Goal: Task Accomplishment & Management: Manage account settings

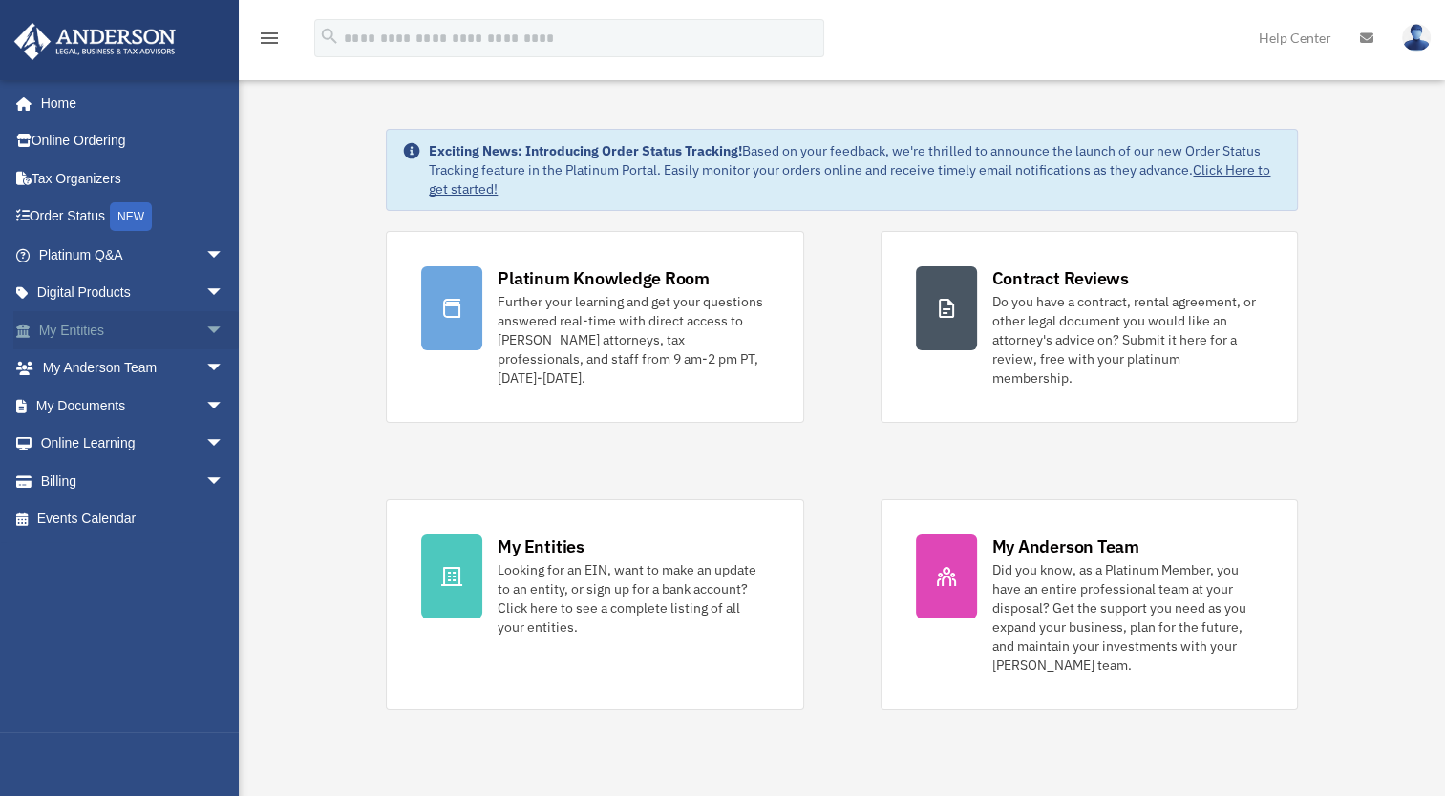
click at [205, 327] on span "arrow_drop_down" at bounding box center [224, 330] width 38 height 39
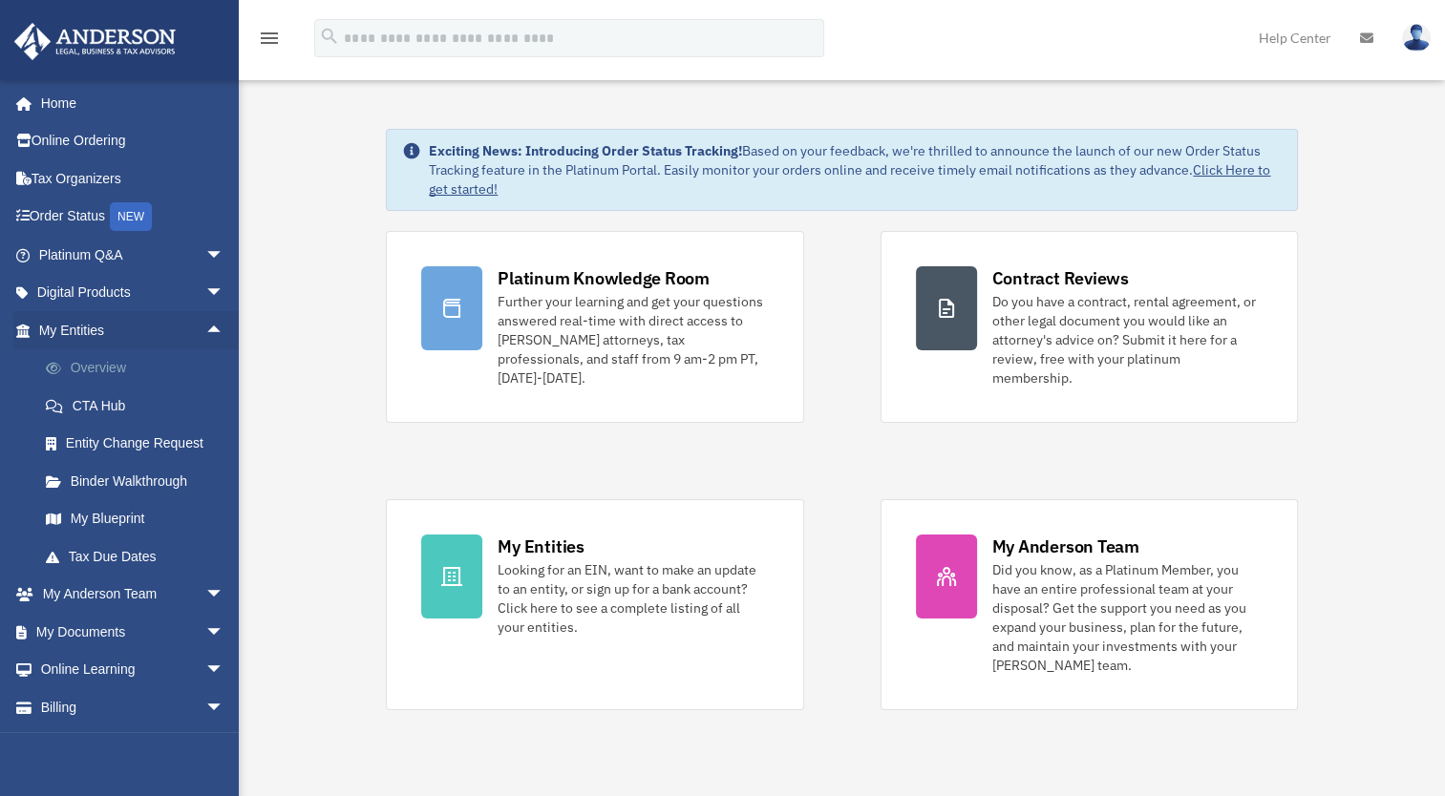
click at [129, 367] on link "Overview" at bounding box center [140, 369] width 226 height 38
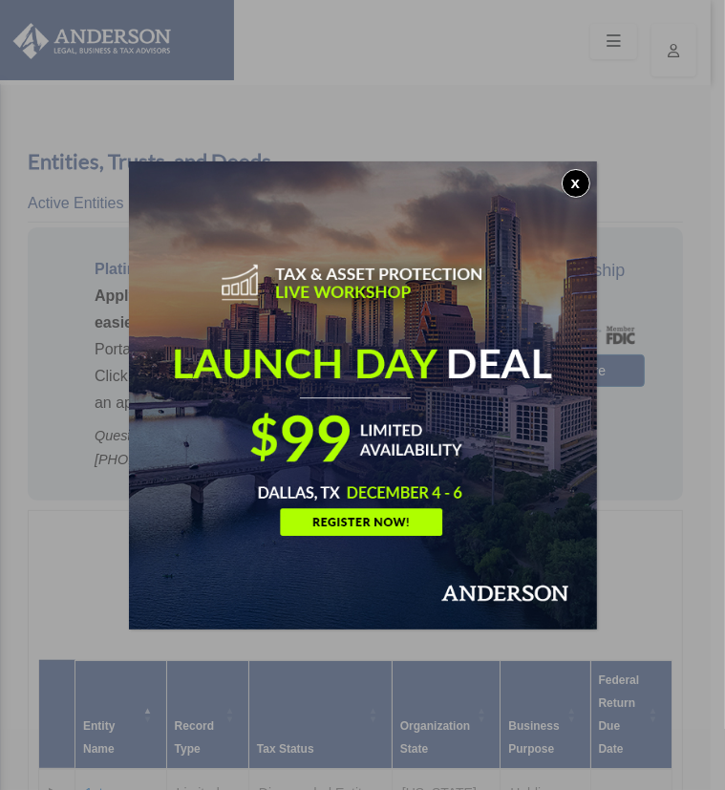
click at [584, 193] on button "x" at bounding box center [576, 183] width 29 height 29
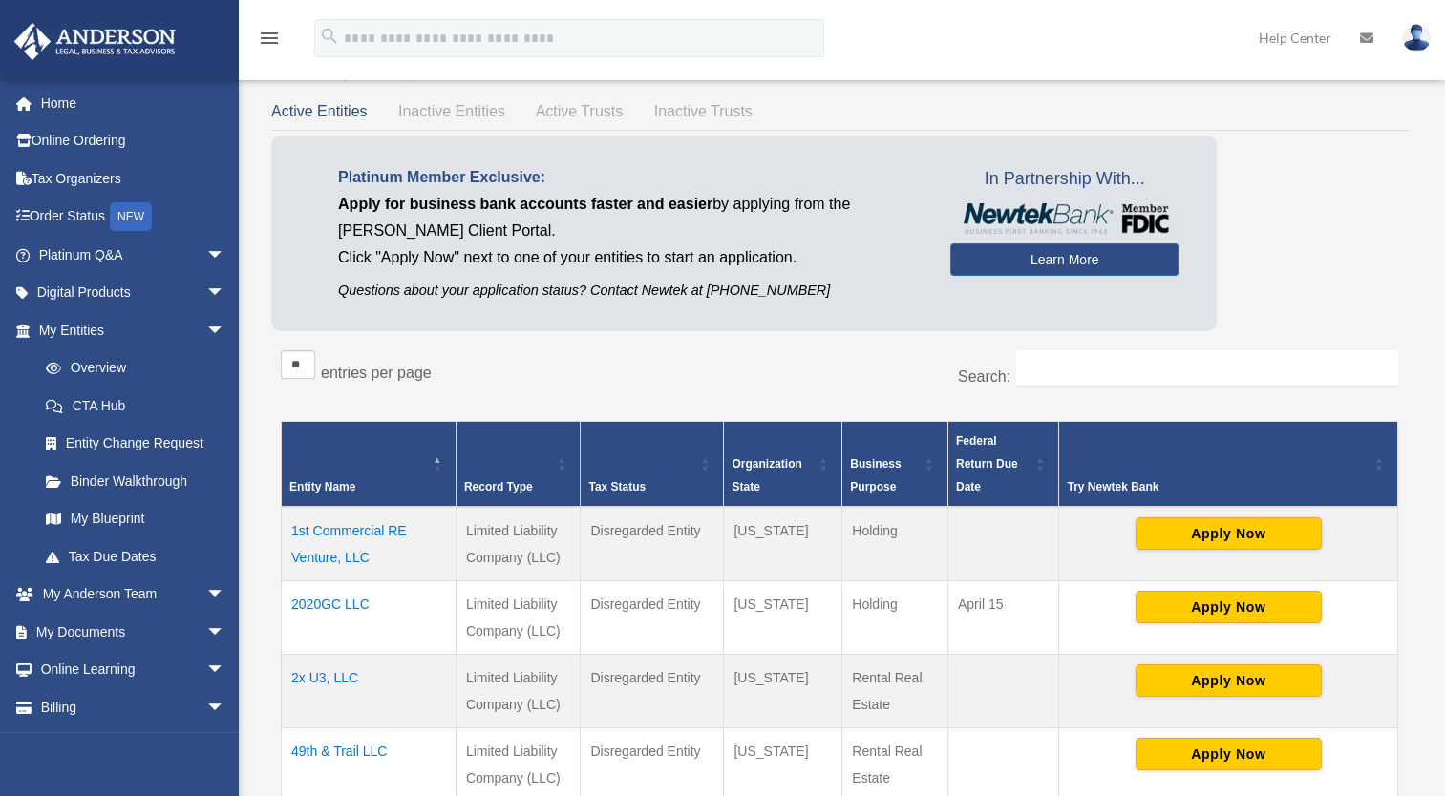
scroll to position [95, 0]
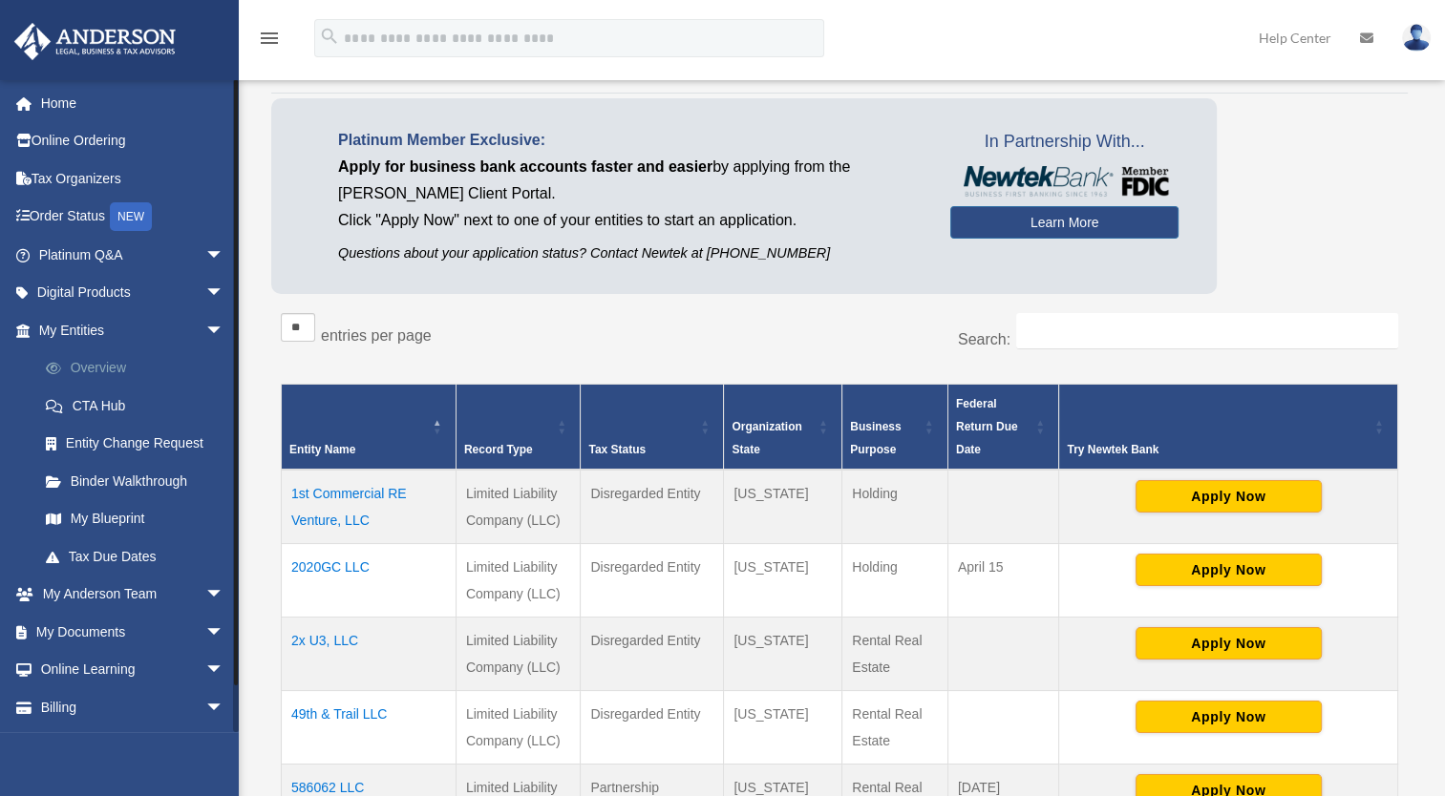
click at [128, 370] on link "Overview" at bounding box center [140, 369] width 226 height 38
click at [136, 483] on link "Binder Walkthrough" at bounding box center [140, 481] width 226 height 38
click at [132, 512] on link "My Blueprint" at bounding box center [140, 519] width 226 height 38
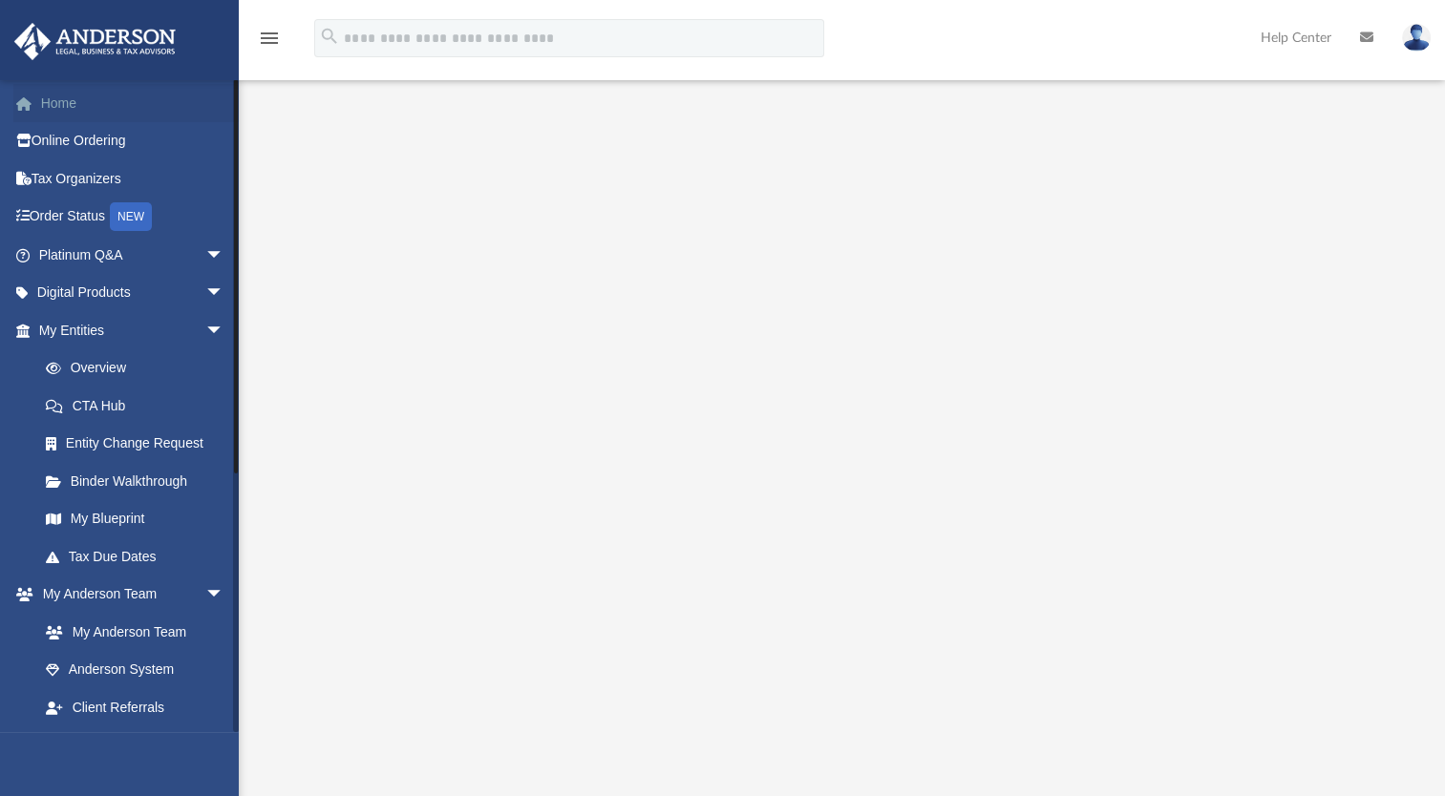
click at [141, 110] on link "Home" at bounding box center [133, 103] width 240 height 38
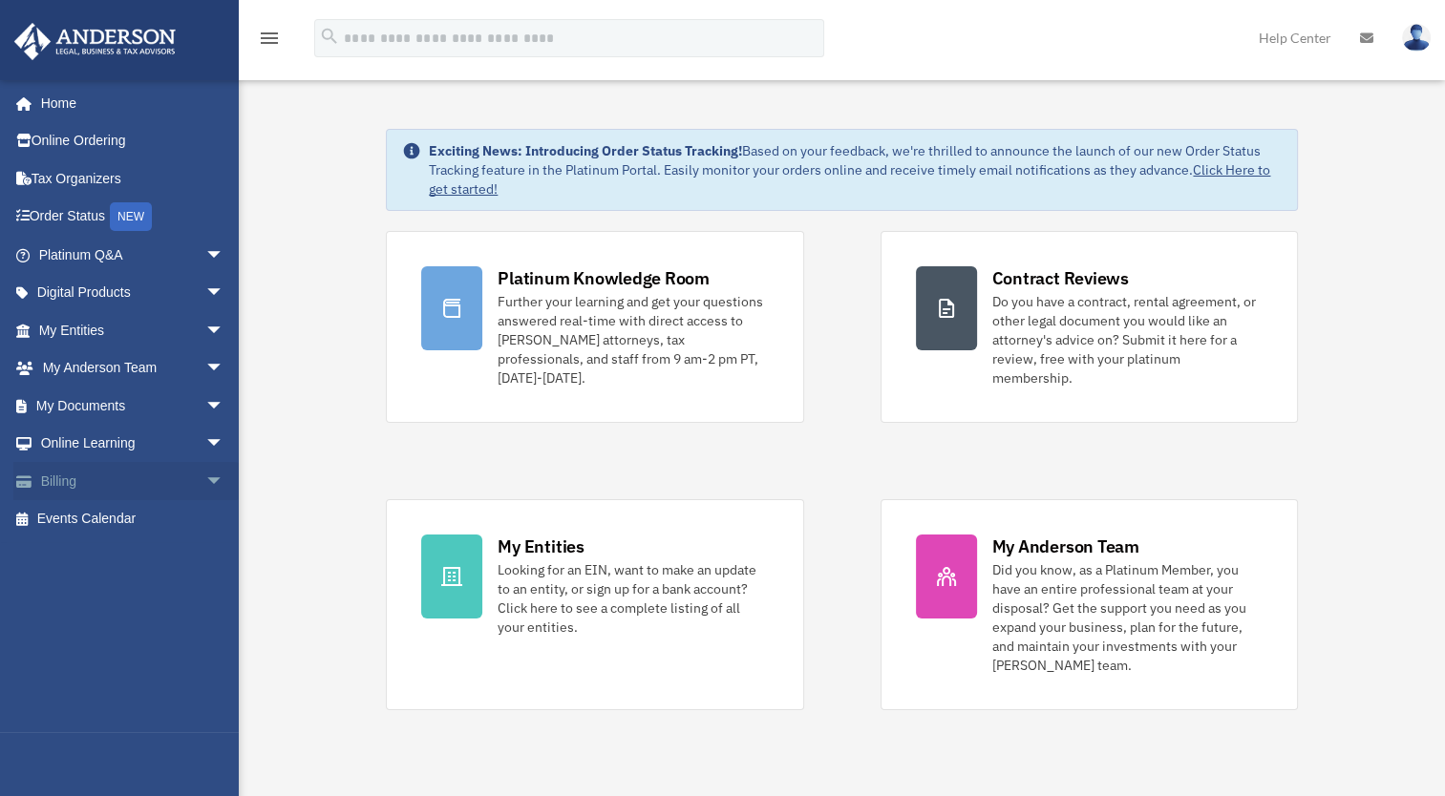
click at [164, 476] on link "Billing arrow_drop_down" at bounding box center [133, 481] width 240 height 38
click at [205, 479] on span "arrow_drop_down" at bounding box center [224, 481] width 38 height 39
click at [111, 514] on link "$ Open Invoices" at bounding box center [140, 519] width 226 height 39
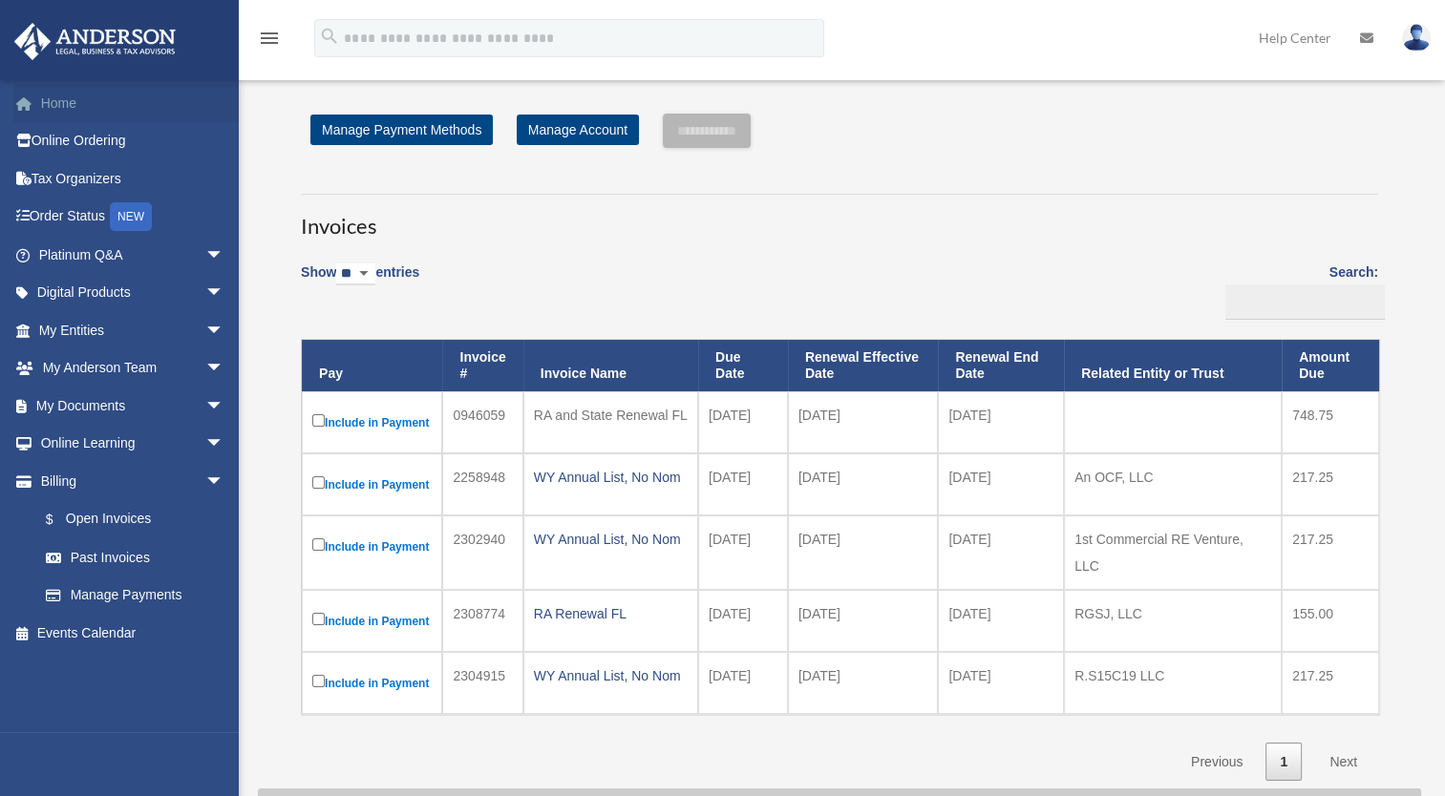
click at [65, 89] on link "Home" at bounding box center [133, 103] width 240 height 38
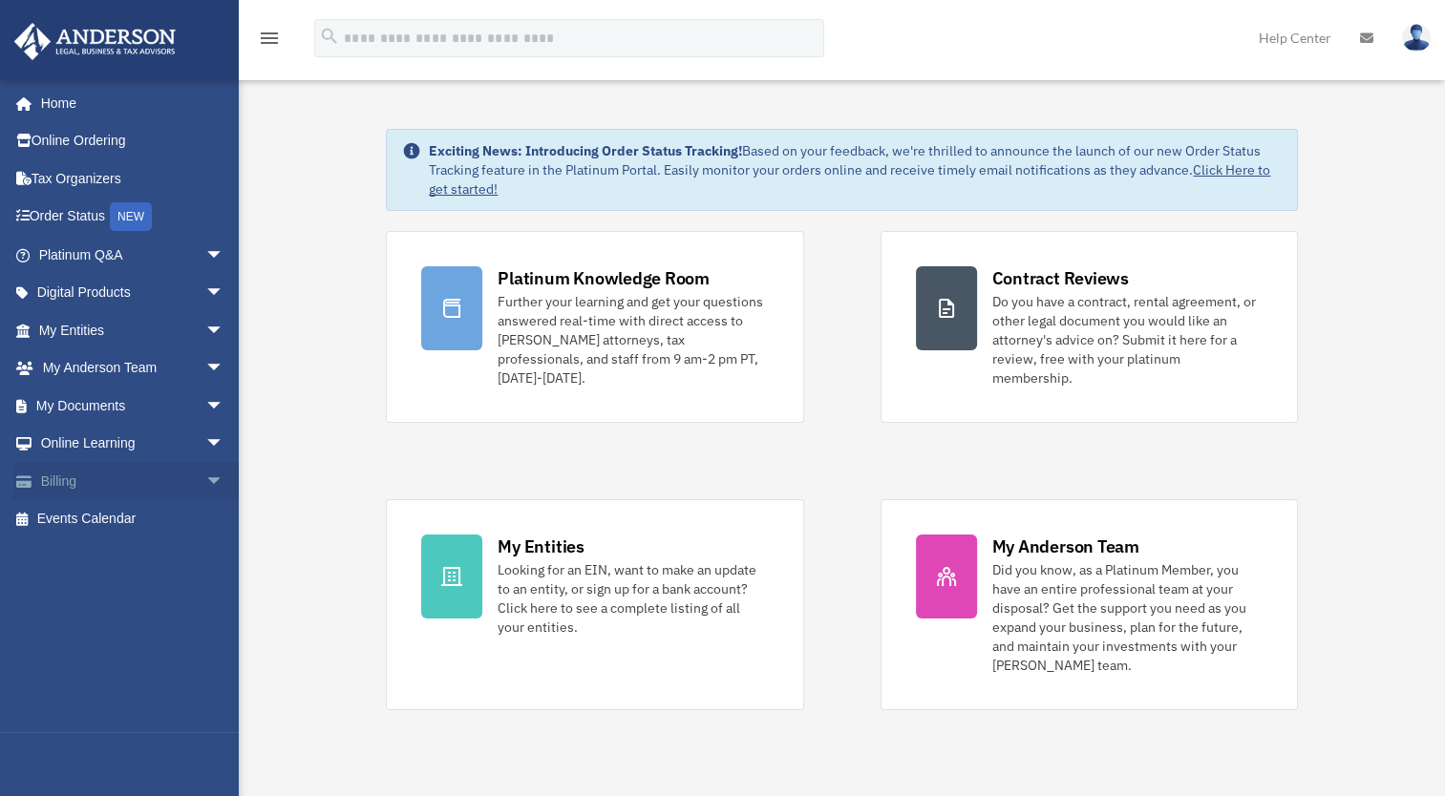
click at [177, 476] on link "Billing arrow_drop_down" at bounding box center [133, 481] width 240 height 38
click at [1418, 38] on img at bounding box center [1416, 38] width 29 height 28
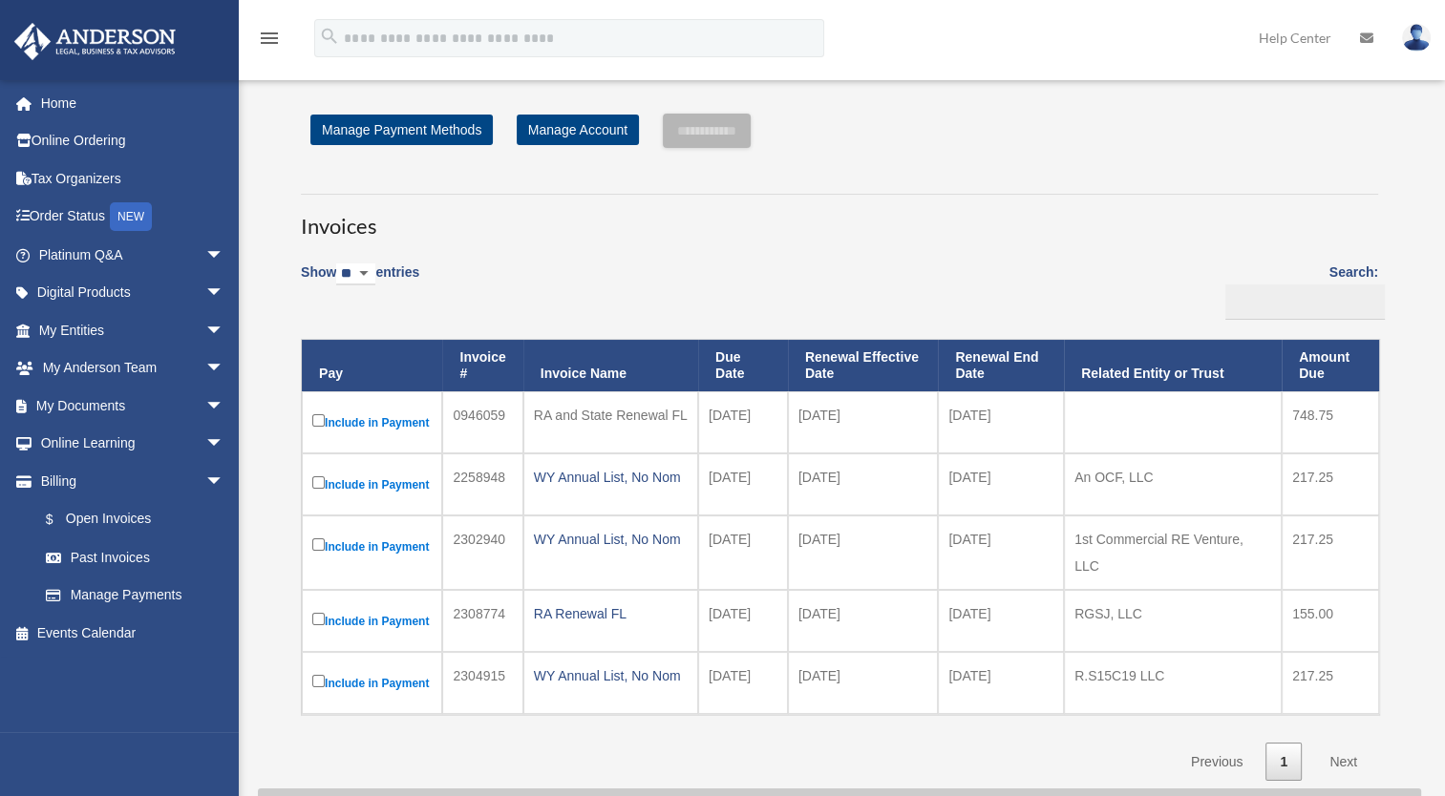
click at [1420, 35] on img at bounding box center [1416, 38] width 29 height 28
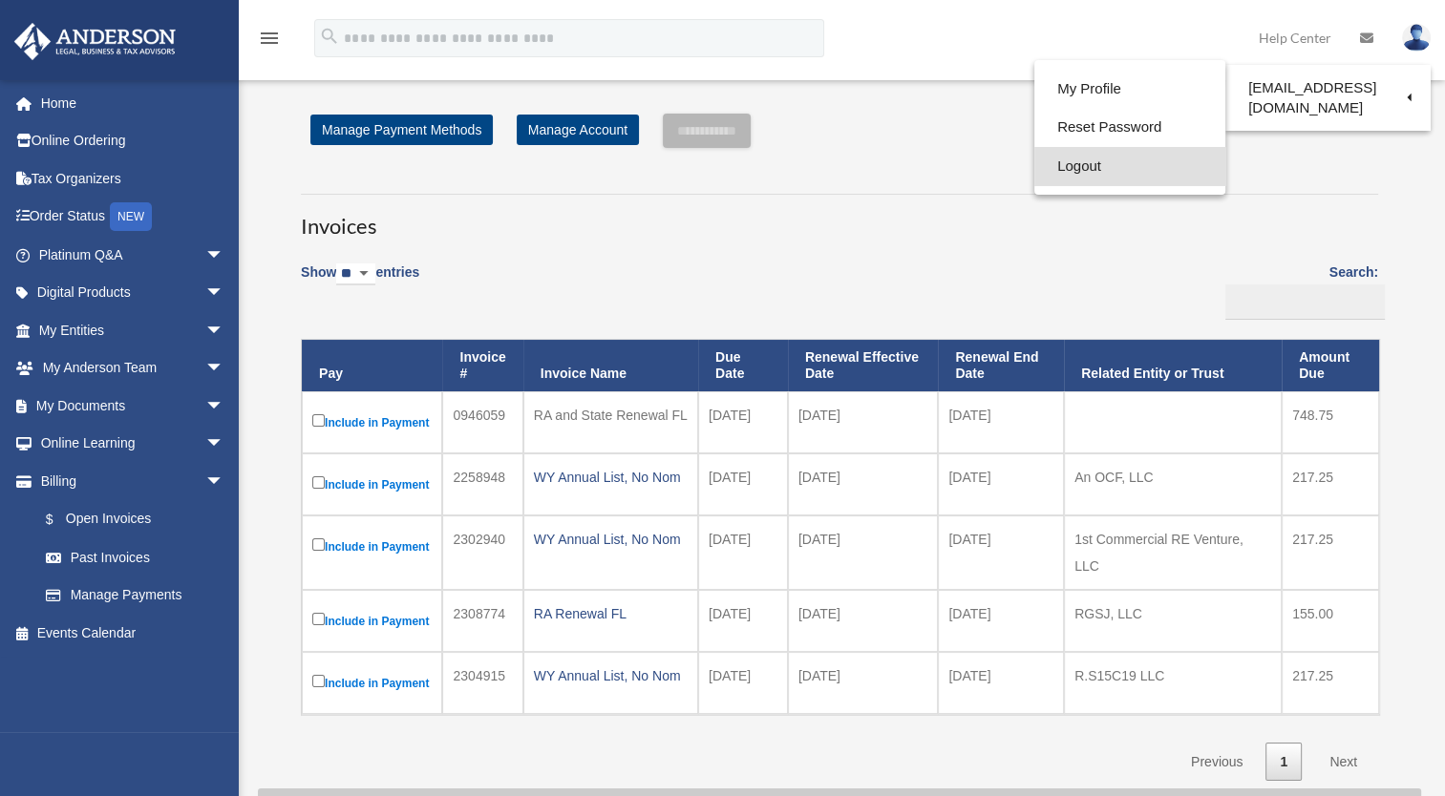
click at [1123, 159] on link "Logout" at bounding box center [1129, 166] width 191 height 39
